Goal: Information Seeking & Learning: Learn about a topic

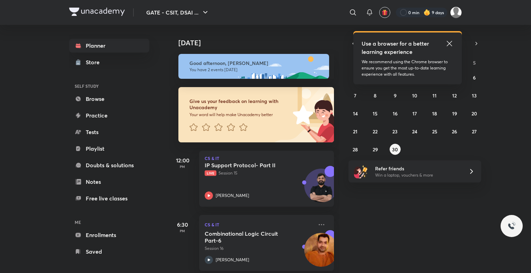
click at [447, 44] on icon at bounding box center [449, 43] width 8 height 8
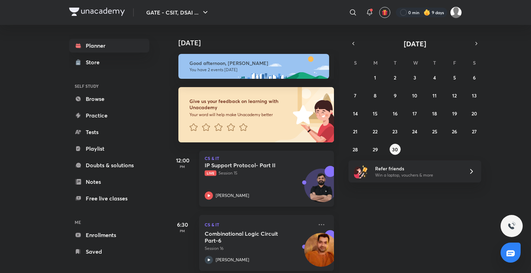
scroll to position [8, 0]
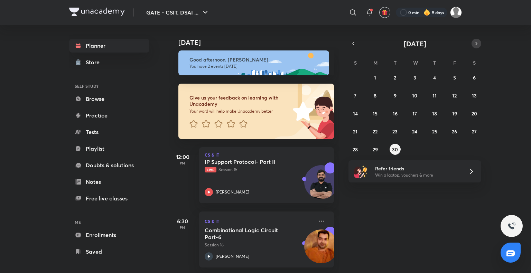
click at [476, 47] on button "button" at bounding box center [476, 44] width 10 height 10
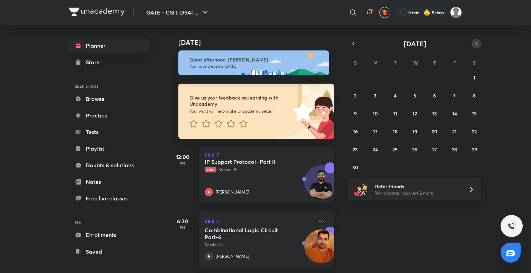
click at [476, 47] on button "button" at bounding box center [476, 44] width 10 height 10
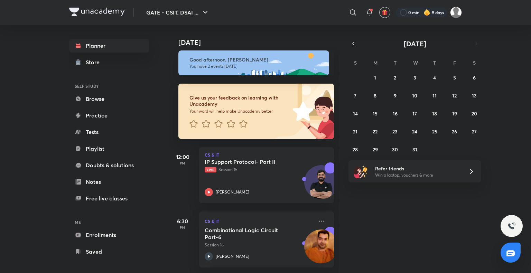
click at [379, 32] on div "Today Today Good afternoon, Somya You have 2 events today Give us your feedback…" at bounding box center [315, 149] width 293 height 248
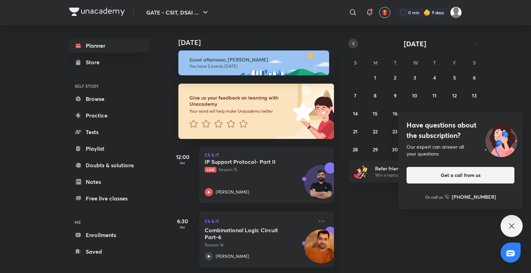
click at [352, 40] on icon "button" at bounding box center [353, 43] width 6 height 6
click at [510, 226] on icon at bounding box center [511, 226] width 8 height 8
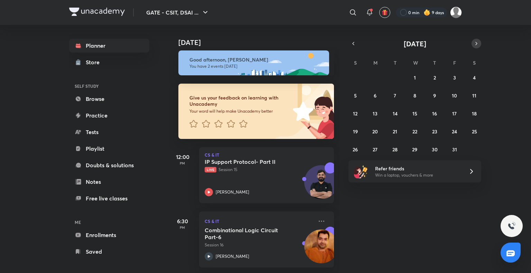
click at [475, 41] on icon "button" at bounding box center [476, 43] width 6 height 6
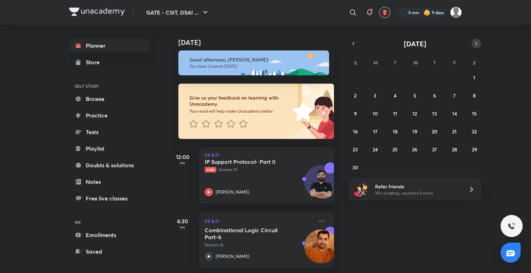
click at [475, 41] on icon "button" at bounding box center [476, 43] width 6 height 6
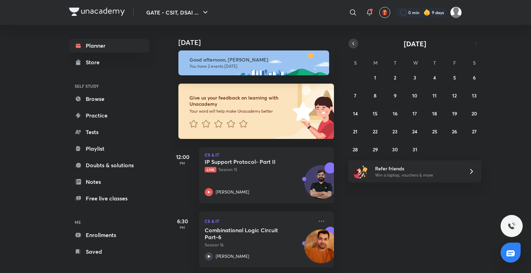
click at [356, 42] on button "button" at bounding box center [353, 44] width 10 height 10
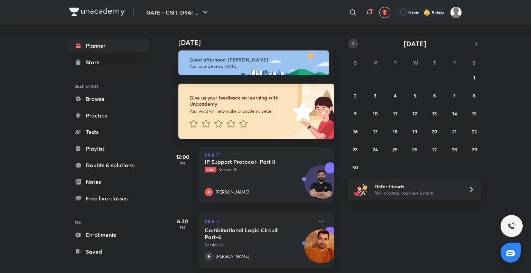
click at [356, 42] on button "button" at bounding box center [353, 44] width 10 height 10
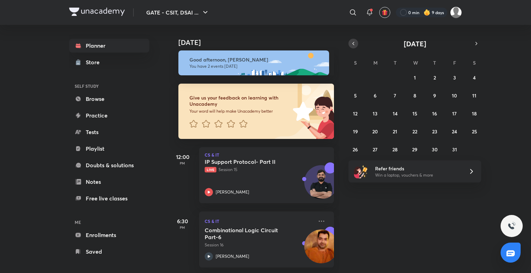
click at [356, 42] on button "button" at bounding box center [353, 44] width 10 height 10
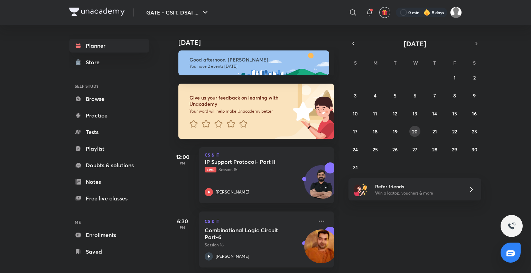
click at [413, 131] on abbr "20" at bounding box center [415, 131] width 6 height 7
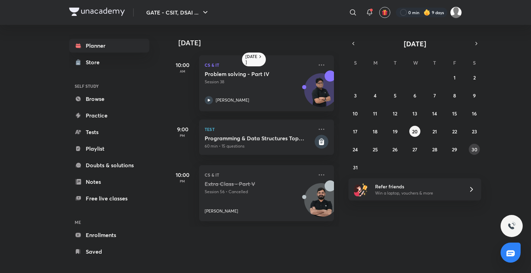
click at [471, 150] on button "30" at bounding box center [474, 149] width 11 height 11
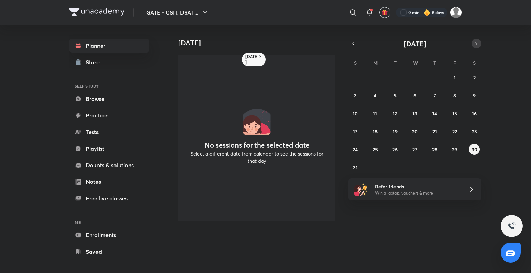
click at [476, 46] on icon "button" at bounding box center [476, 43] width 6 height 6
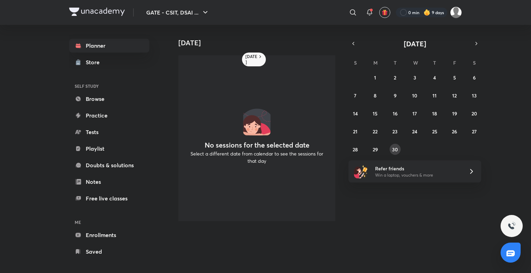
drag, startPoint x: 400, startPoint y: 143, endPoint x: 396, endPoint y: 148, distance: 6.4
click at [396, 148] on div "31 1 2 3 4 5 6 7 8 9 10 11 12 13 14 15 16 17 18 19 20 21 22 23 24 25 26 27 28 2…" at bounding box center [414, 113] width 133 height 83
click at [396, 148] on abbr "30" at bounding box center [395, 149] width 6 height 7
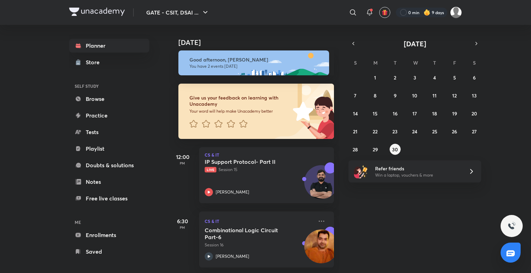
click at [101, 139] on div "Planner Store SELF STUDY Browse Practice Tests Playlist Doubts & solutions Note…" at bounding box center [109, 149] width 80 height 220
click at [103, 149] on link "Playlist" at bounding box center [109, 149] width 80 height 14
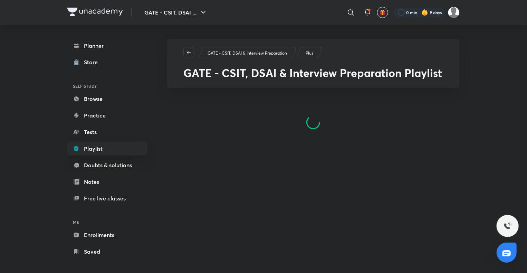
click at [102, 133] on link "Tests" at bounding box center [107, 132] width 80 height 14
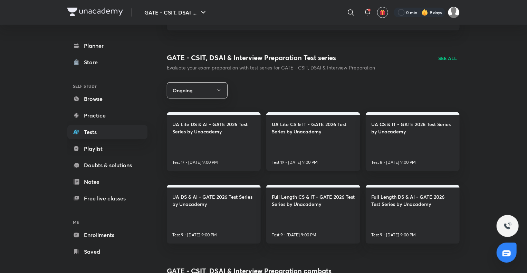
scroll to position [82, 0]
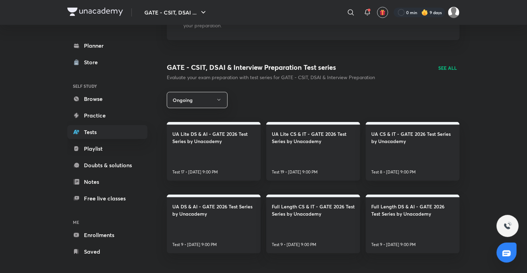
click at [318, 134] on h4 "UA Lite CS & IT - GATE 2026 Test Series by Unacademy" at bounding box center [313, 137] width 83 height 15
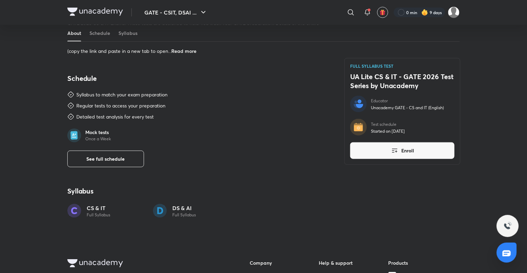
scroll to position [308, 0]
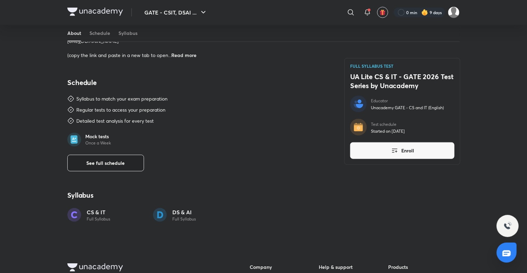
click at [127, 165] on button "See full schedule" at bounding box center [105, 163] width 77 height 17
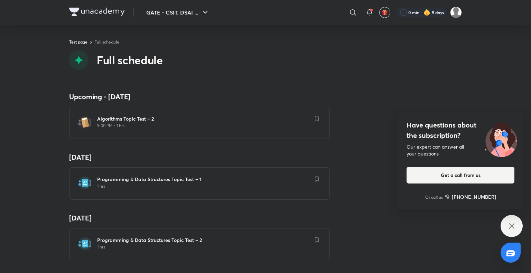
click at [82, 41] on link "Test page" at bounding box center [78, 42] width 18 height 6
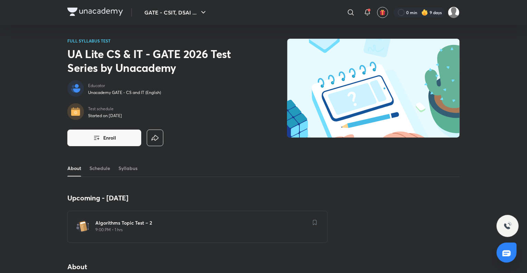
click at [96, 39] on p "FULL SYLLABUS TEST" at bounding box center [155, 41] width 177 height 4
click at [108, 12] on img at bounding box center [95, 12] width 56 height 8
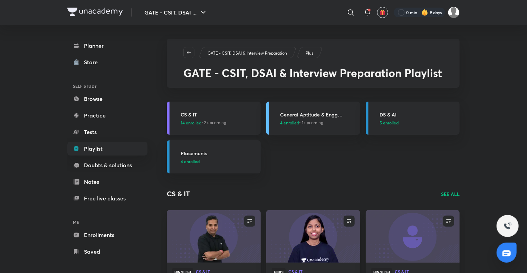
click at [192, 115] on h3 "CS & IT" at bounding box center [219, 114] width 76 height 7
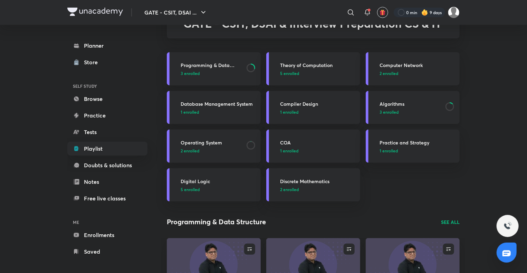
scroll to position [50, 0]
click at [393, 101] on h3 "Algorithms" at bounding box center [411, 103] width 62 height 7
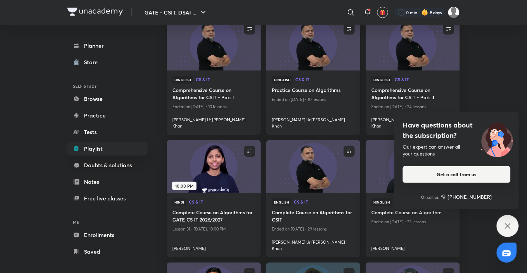
scroll to position [286, 0]
click at [507, 230] on icon at bounding box center [508, 226] width 8 height 8
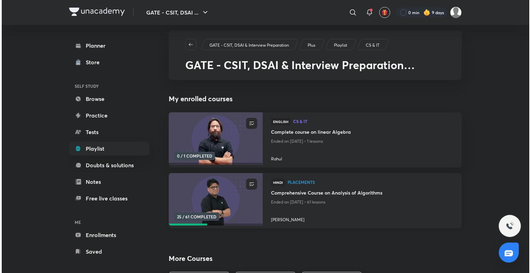
scroll to position [0, 0]
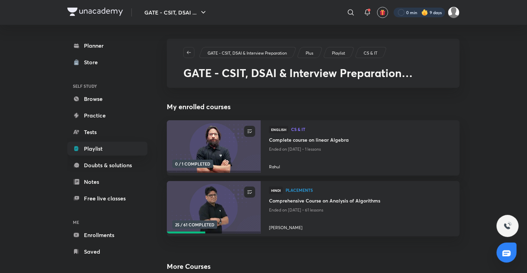
click at [434, 9] on div at bounding box center [419, 13] width 51 height 10
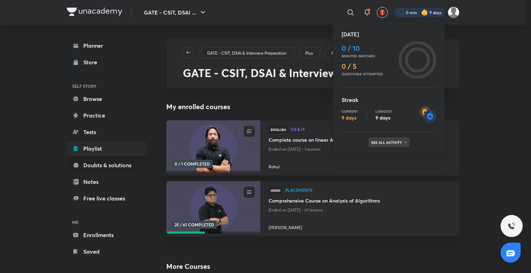
click at [402, 144] on div "See all activity" at bounding box center [388, 143] width 41 height 10
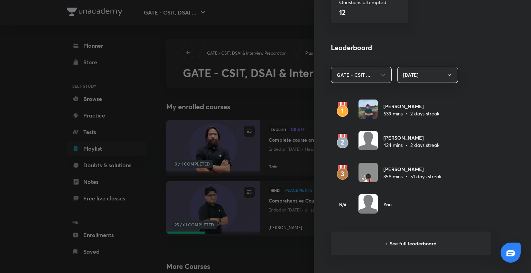
scroll to position [356, 0]
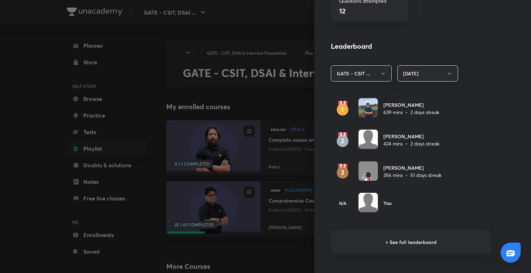
click at [410, 240] on h6 "+ See full leaderboard" at bounding box center [411, 242] width 160 height 24
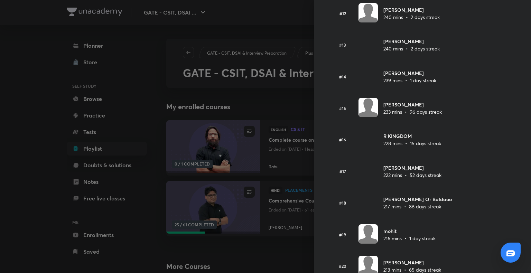
scroll to position [399, 0]
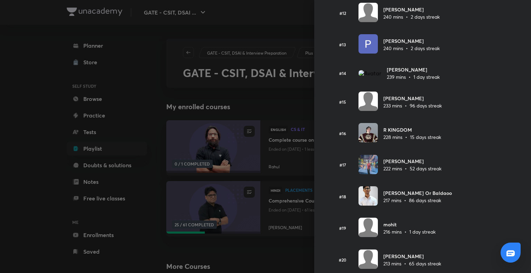
click at [410, 240] on div "Leaderboard Top learners in GATE - CSIT, DSAI & Interview Preparation • [DATE] …" at bounding box center [422, 136] width 217 height 273
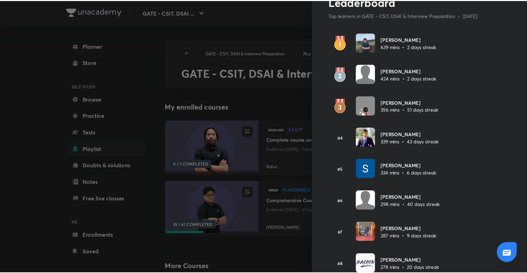
scroll to position [0, 0]
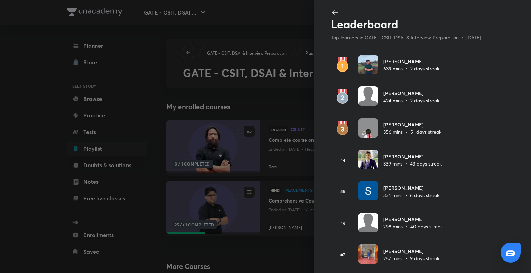
click at [331, 13] on icon at bounding box center [335, 12] width 8 height 8
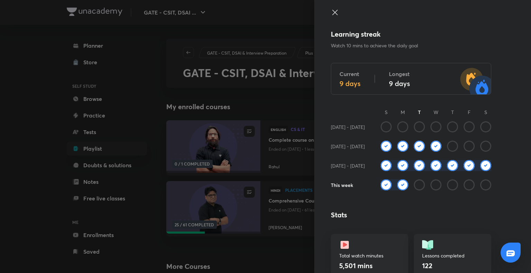
click at [331, 12] on icon at bounding box center [335, 12] width 8 height 8
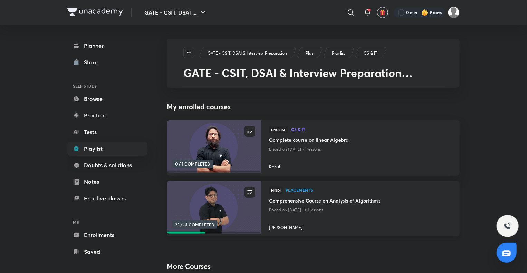
click at [312, 202] on h4 "Comprehensive Course on Analysis of Algorithms" at bounding box center [360, 201] width 182 height 9
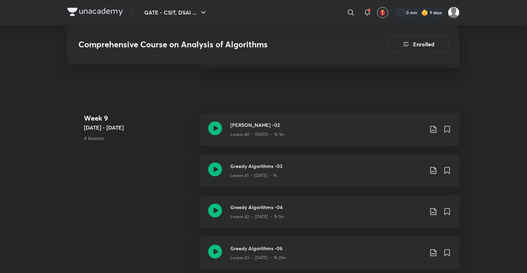
scroll to position [2259, 0]
